Goal: Find specific page/section: Find specific page/section

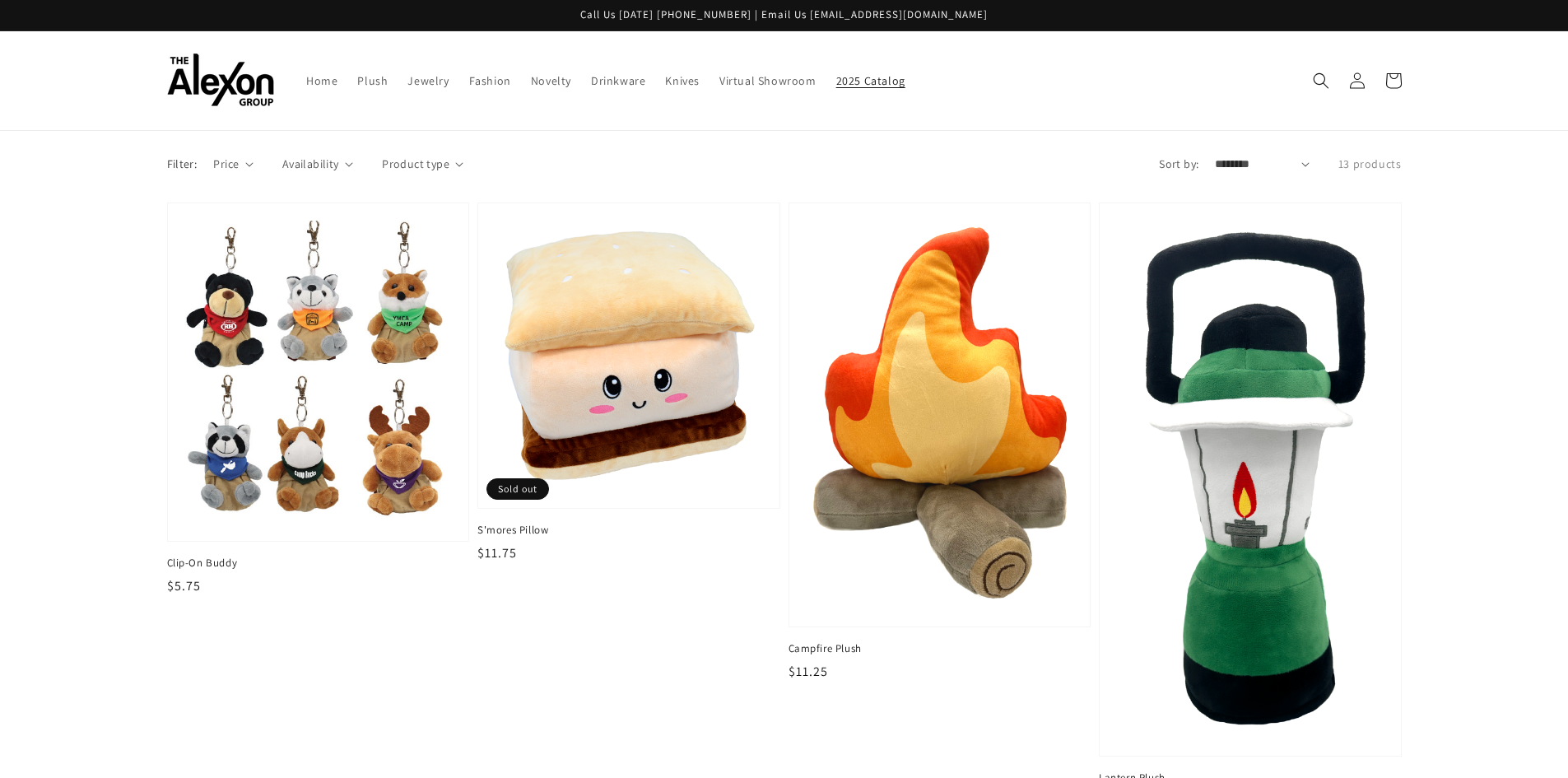
click at [836, 78] on span "2025 Catalog" at bounding box center [870, 80] width 69 height 15
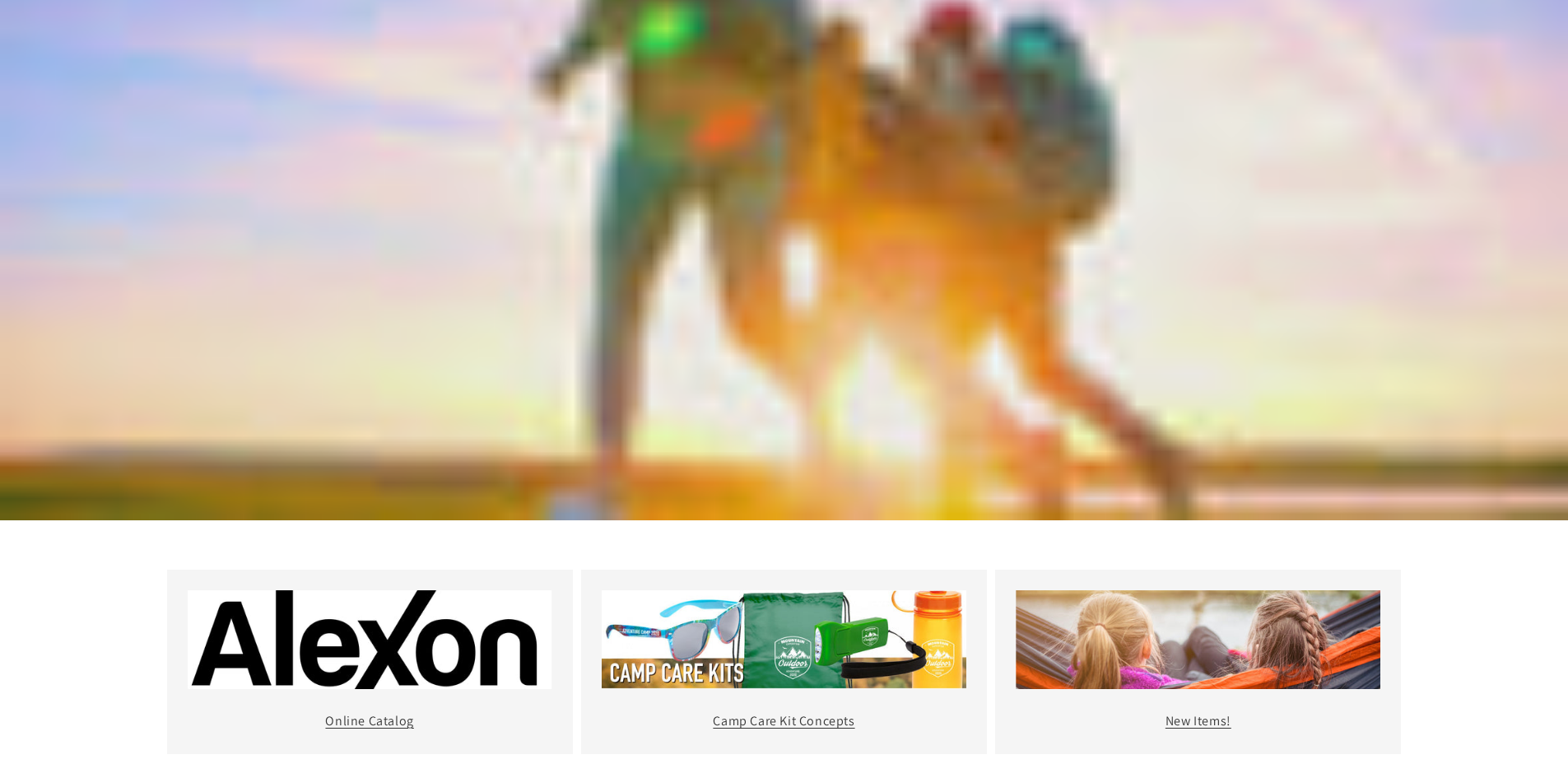
scroll to position [493, 0]
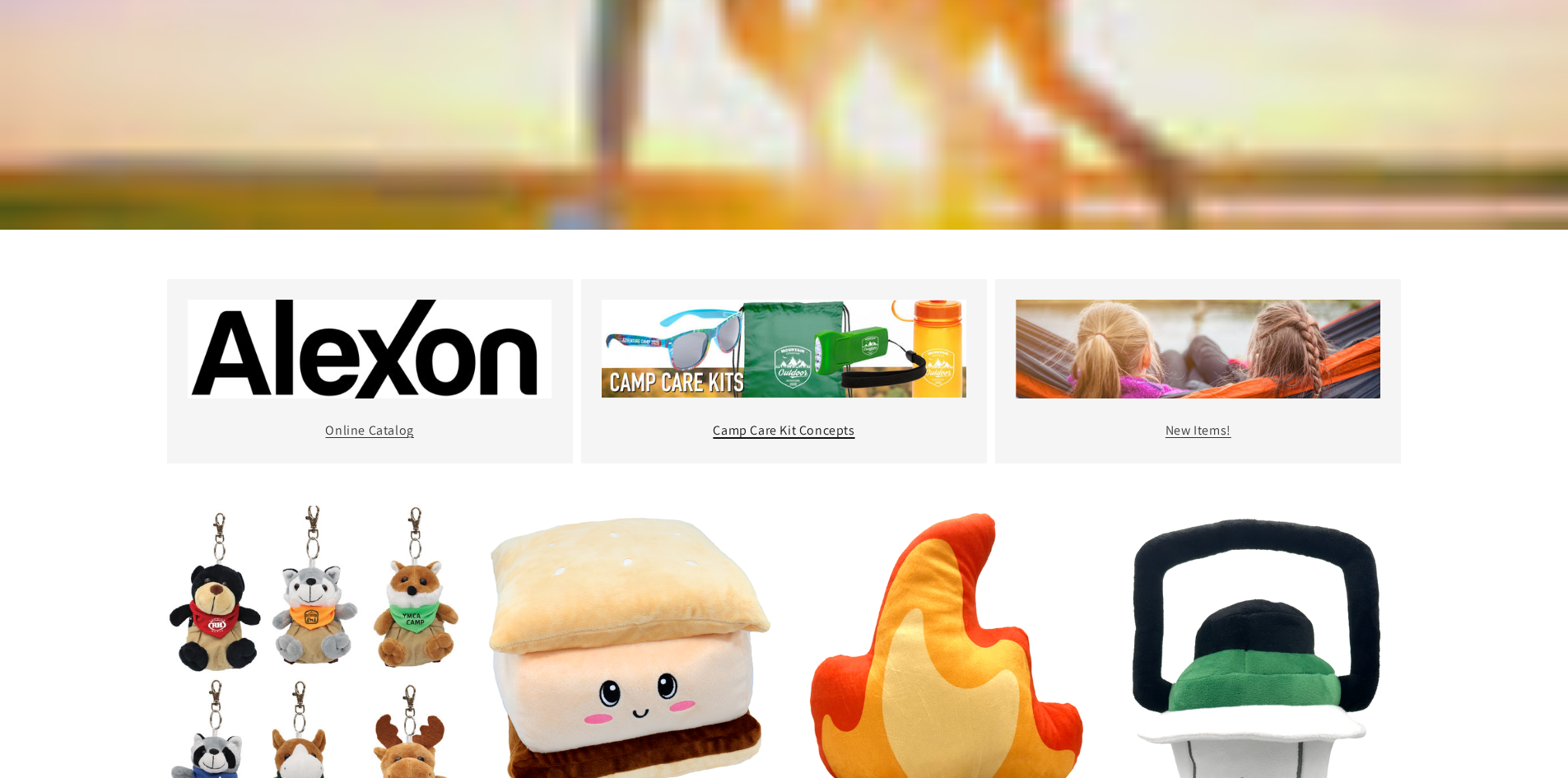
click at [819, 423] on link "Camp Care Kit Concepts" at bounding box center [783, 430] width 141 height 18
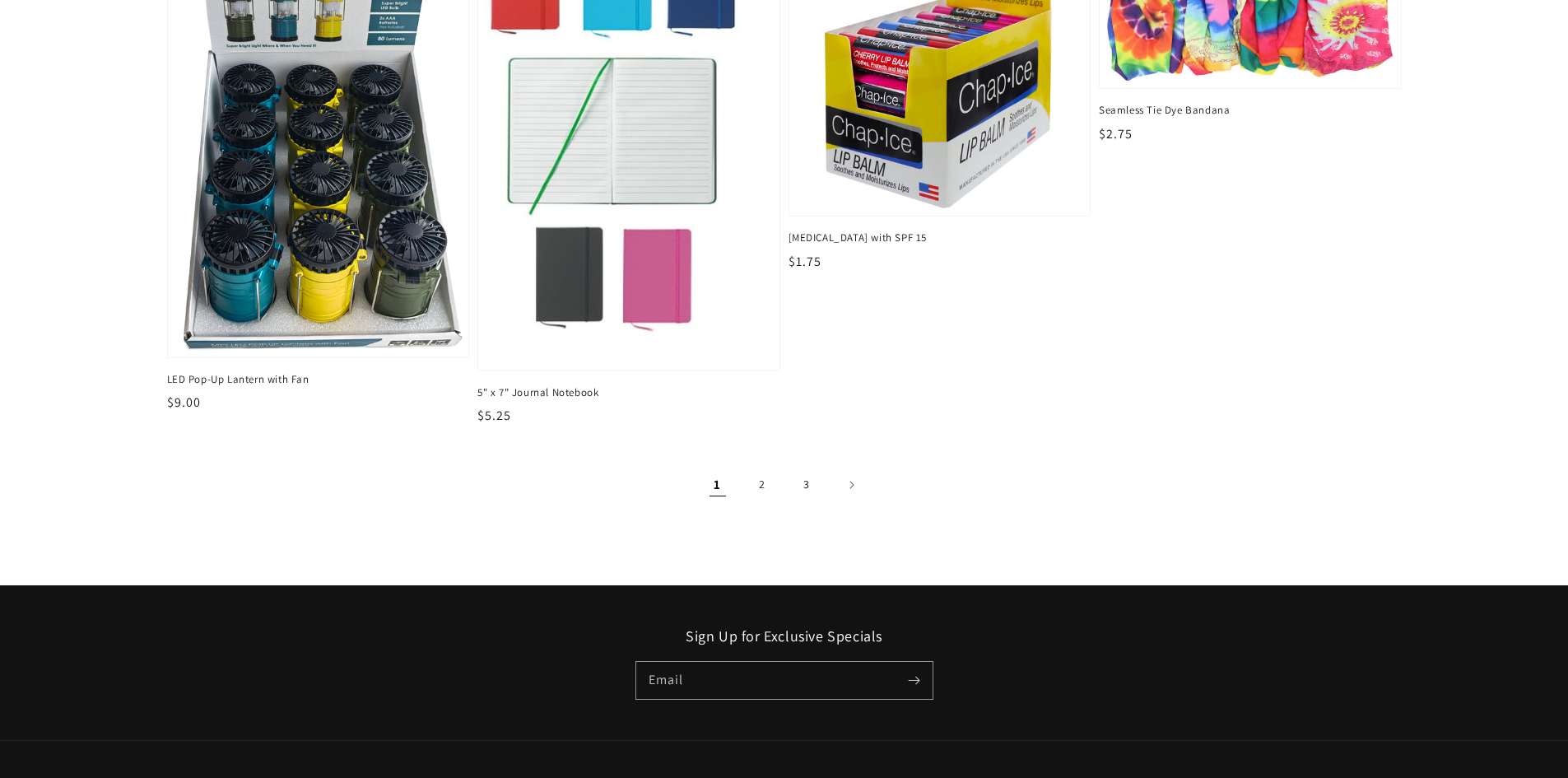
scroll to position [1811, 0]
